Goal: Contribute content

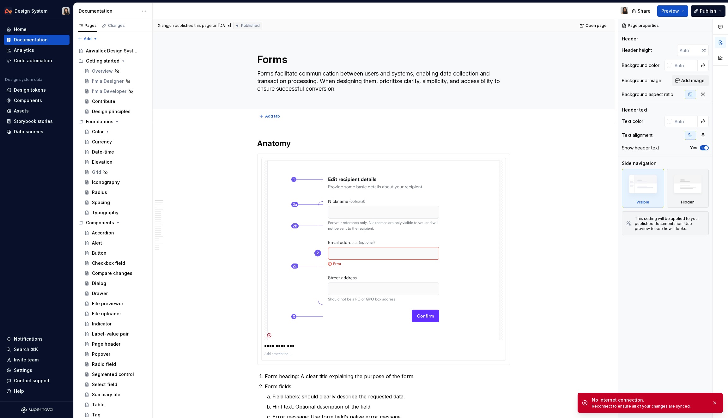
type textarea "*"
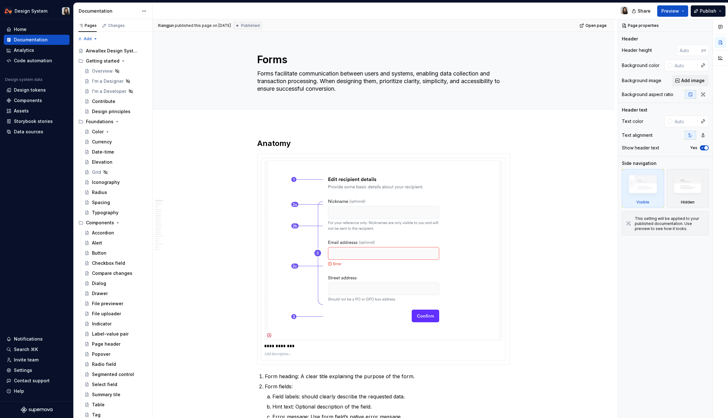
type textarea "*"
